Goal: Register for event/course

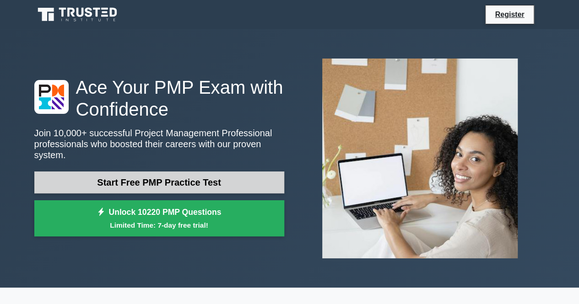
click at [203, 178] on link "Start Free PMP Practice Test" at bounding box center [159, 183] width 250 height 22
click at [149, 177] on link "Start Free PMP Practice Test" at bounding box center [159, 183] width 250 height 22
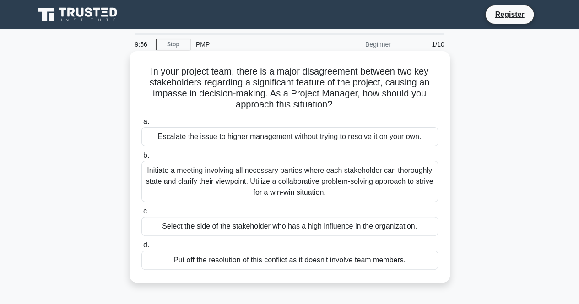
click at [155, 68] on h5 "In your project team, there is a major disagreement between two key stakeholder…" at bounding box center [290, 88] width 298 height 45
drag, startPoint x: 155, startPoint y: 68, endPoint x: 262, endPoint y: 76, distance: 107.4
click at [251, 77] on h5 "In your project team, there is a major disagreement between two key stakeholder…" at bounding box center [290, 88] width 298 height 45
click at [262, 76] on h5 "In your project team, there is a major disagreement between two key stakeholder…" at bounding box center [290, 88] width 298 height 45
click at [314, 75] on h5 "In your project team, there is a major disagreement between two key stakeholder…" at bounding box center [290, 88] width 298 height 45
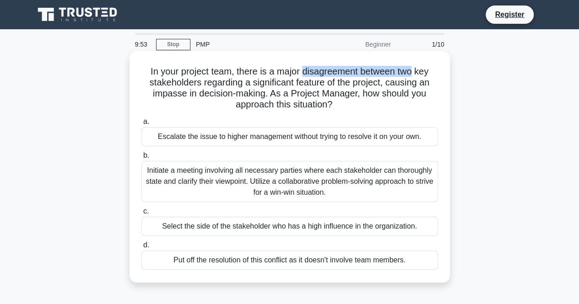
drag, startPoint x: 314, startPoint y: 75, endPoint x: 410, endPoint y: 76, distance: 96.1
click at [410, 76] on h5 "In your project team, there is a major disagreement between two key stakeholder…" at bounding box center [290, 88] width 298 height 45
drag, startPoint x: 219, startPoint y: 76, endPoint x: 213, endPoint y: 78, distance: 6.2
click at [218, 76] on h5 "In your project team, there is a major disagreement between two key stakeholder…" at bounding box center [290, 88] width 298 height 45
click at [161, 78] on h5 "In your project team, there is a major disagreement between two key stakeholder…" at bounding box center [290, 88] width 298 height 45
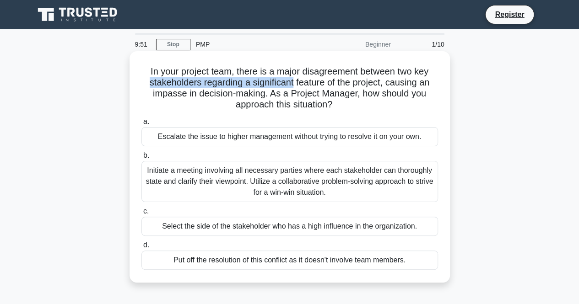
drag, startPoint x: 161, startPoint y: 78, endPoint x: 271, endPoint y: 84, distance: 110.4
click at [267, 84] on h5 "In your project team, there is a major disagreement between two key stakeholder…" at bounding box center [290, 88] width 298 height 45
click at [282, 85] on h5 "In your project team, there is a major disagreement between two key stakeholder…" at bounding box center [290, 88] width 298 height 45
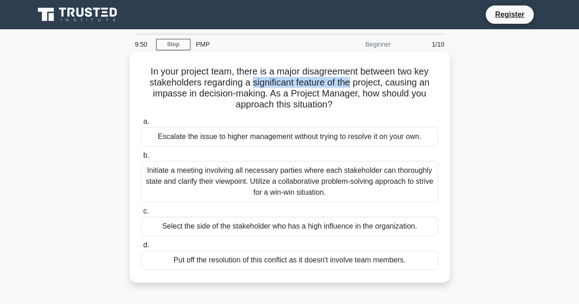
drag, startPoint x: 282, startPoint y: 85, endPoint x: 366, endPoint y: 85, distance: 84.2
click at [353, 85] on h5 "In your project team, there is a major disagreement between two key stakeholder…" at bounding box center [290, 88] width 298 height 45
click at [388, 85] on h5 "In your project team, there is a major disagreement between two key stakeholder…" at bounding box center [290, 88] width 298 height 45
click at [151, 93] on h5 "In your project team, there is a major disagreement between two key stakeholder…" at bounding box center [290, 88] width 298 height 45
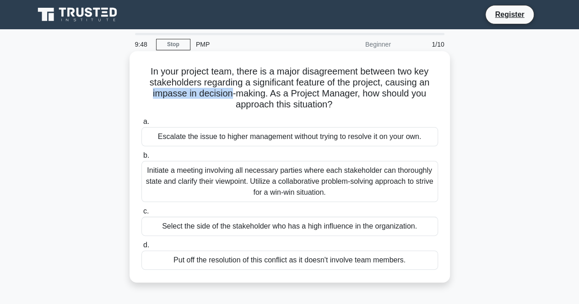
drag, startPoint x: 151, startPoint y: 93, endPoint x: 228, endPoint y: 95, distance: 76.9
click at [227, 95] on h5 "In your project team, there is a major disagreement between two key stakeholder…" at bounding box center [290, 88] width 298 height 45
click at [255, 95] on h5 "In your project team, there is a major disagreement between two key stakeholder…" at bounding box center [290, 88] width 298 height 45
click at [256, 96] on h5 "In your project team, there is a major disagreement between two key stakeholder…" at bounding box center [290, 88] width 298 height 45
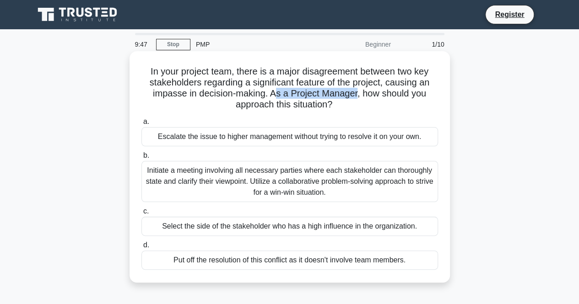
drag, startPoint x: 276, startPoint y: 92, endPoint x: 419, endPoint y: 100, distance: 143.5
click at [387, 100] on h5 "In your project team, there is a major disagreement between two key stakeholder…" at bounding box center [290, 88] width 298 height 45
click at [419, 100] on h5 "In your project team, there is a major disagreement between two key stakeholder…" at bounding box center [290, 88] width 298 height 45
click at [165, 139] on div "Escalate the issue to higher management without trying to resolve it on your ow…" at bounding box center [289, 136] width 297 height 19
click at [141, 125] on input "a. Escalate the issue to higher management without trying to resolve it on your…" at bounding box center [141, 122] width 0 height 6
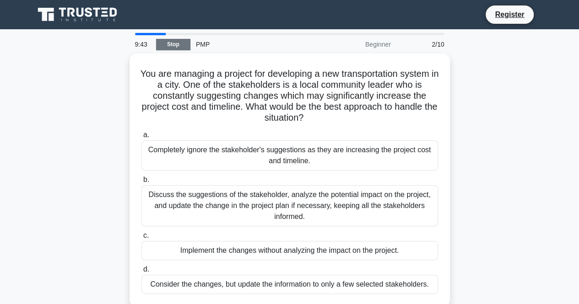
click at [171, 46] on link "Stop" at bounding box center [173, 44] width 34 height 11
